Goal: Information Seeking & Learning: Compare options

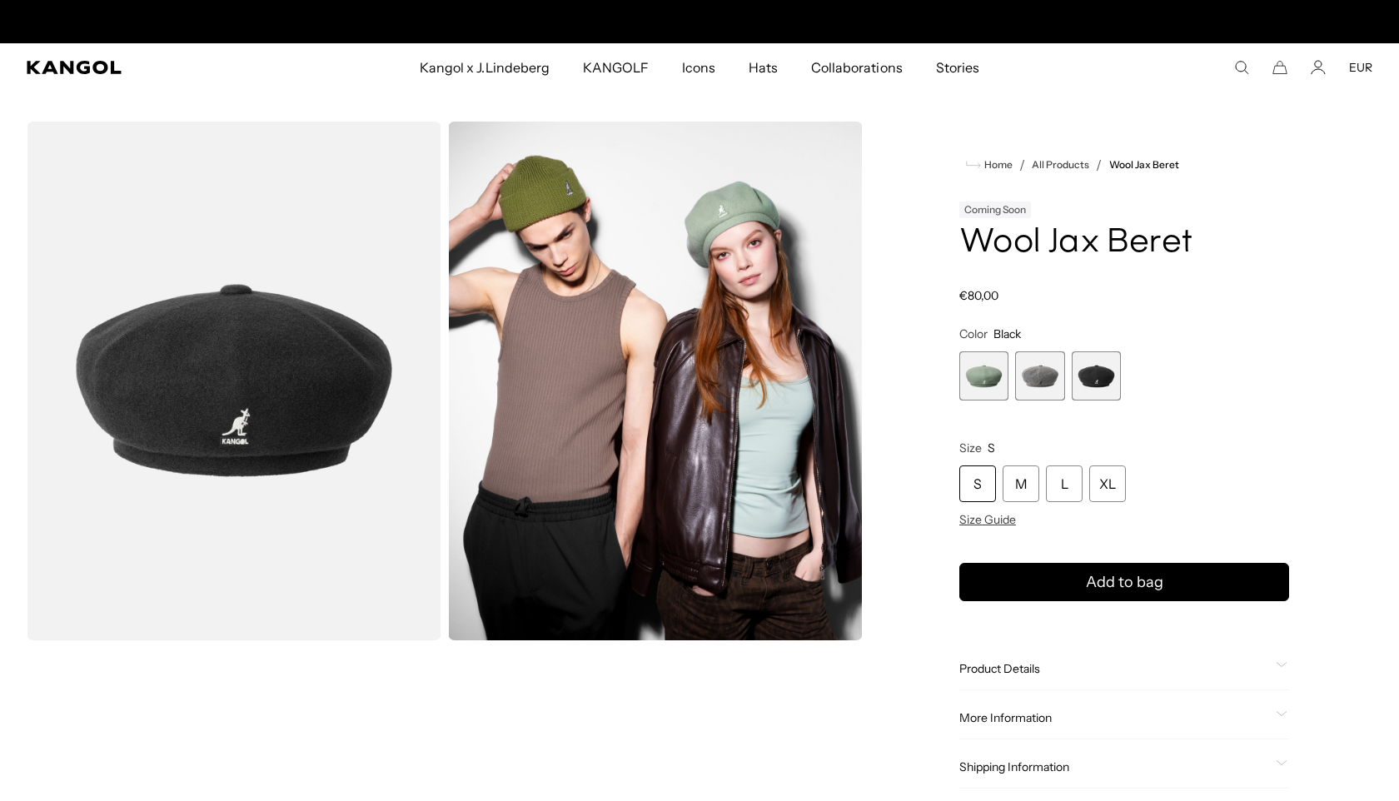
scroll to position [0, 343]
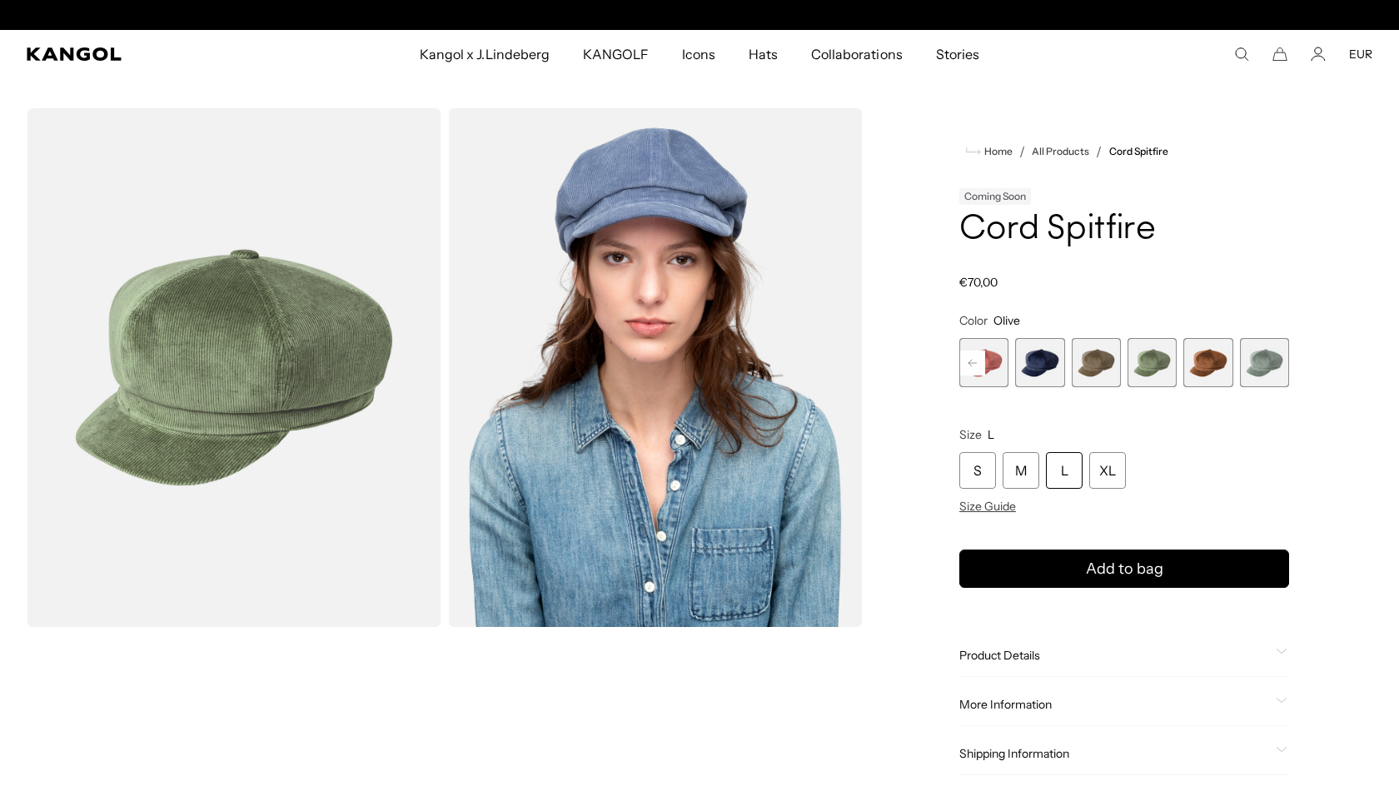
scroll to position [0, 343]
